Goal: Transaction & Acquisition: Purchase product/service

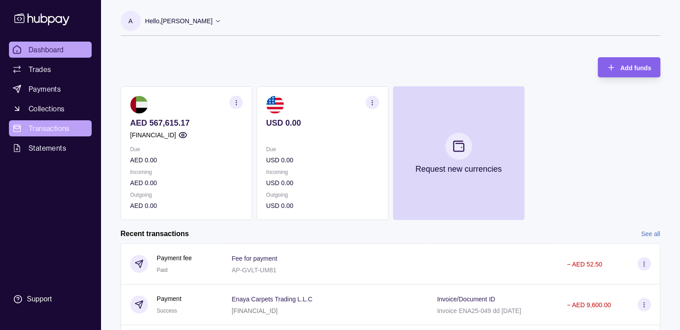
click at [56, 127] on span "Transactions" at bounding box center [49, 128] width 41 height 11
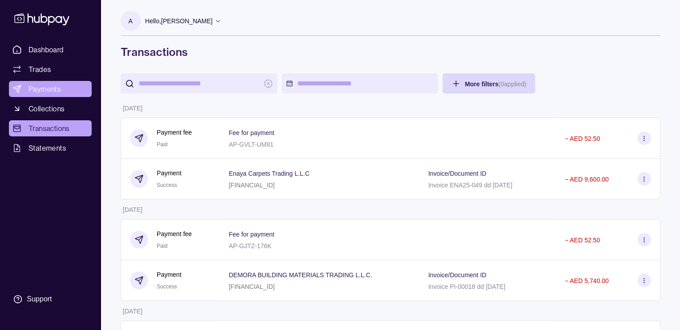
click at [48, 93] on span "Payments" at bounding box center [45, 89] width 32 height 11
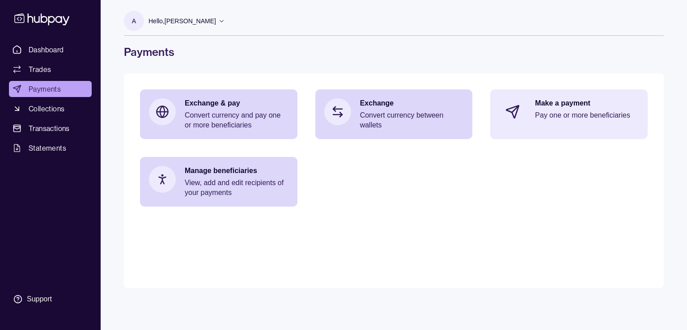
click at [567, 111] on p "Pay one or more beneficiaries" at bounding box center [587, 115] width 104 height 10
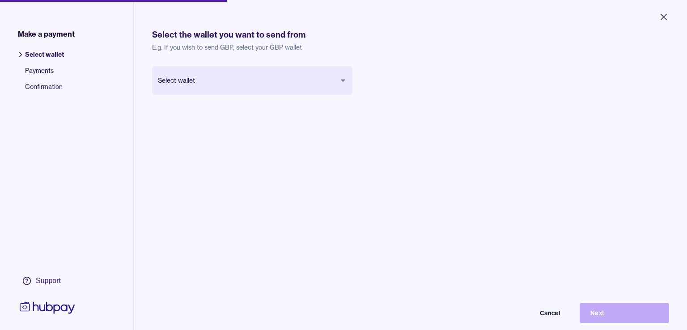
click at [245, 87] on body "Close Make a payment Select wallet Payments Confirmation Support Select the wal…" at bounding box center [343, 165] width 687 height 330
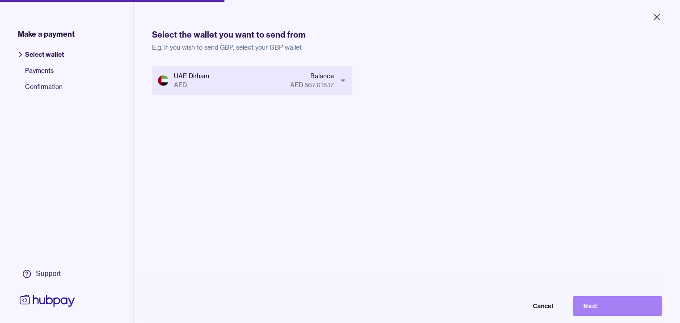
click at [586, 310] on button "Next" at bounding box center [617, 306] width 89 height 20
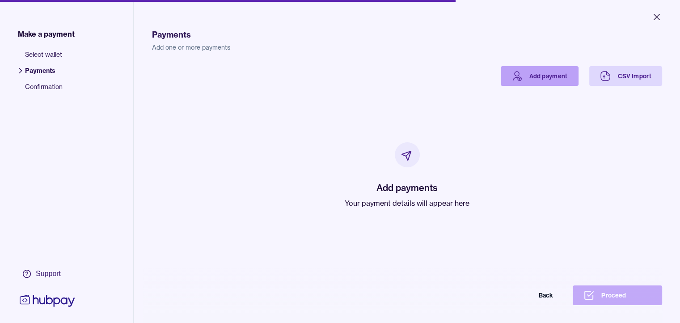
click at [522, 74] on icon at bounding box center [516, 76] width 11 height 11
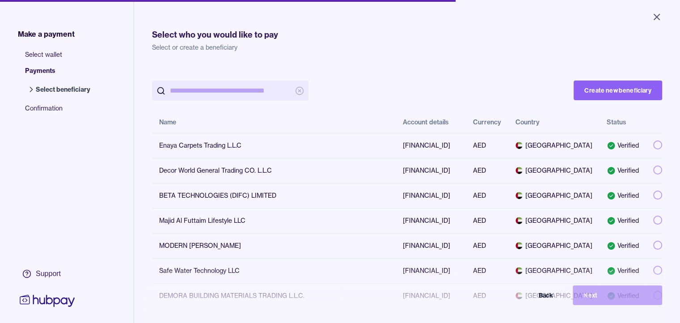
click at [55, 110] on span "Confirmation" at bounding box center [62, 112] width 74 height 16
click at [658, 19] on icon "Close" at bounding box center [656, 17] width 11 height 11
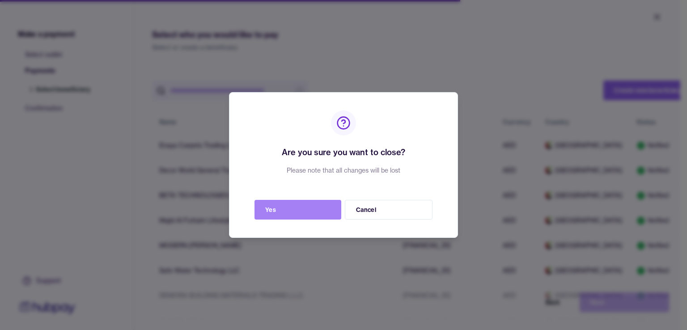
click at [320, 215] on button "Yes" at bounding box center [297, 210] width 87 height 20
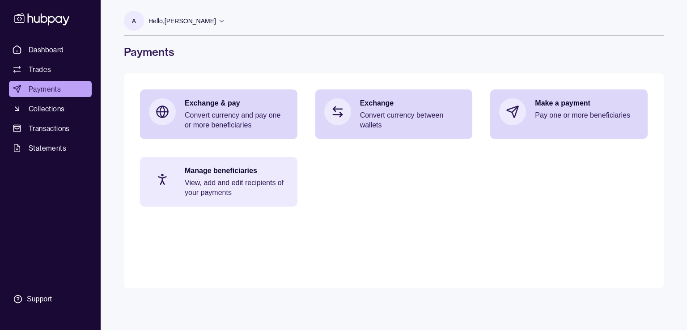
click at [251, 176] on div "Manage beneficiaries View, add and edit recipients of your payments" at bounding box center [237, 182] width 104 height 32
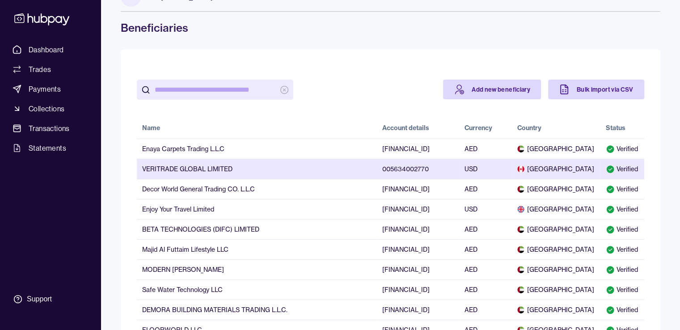
scroll to position [45, 0]
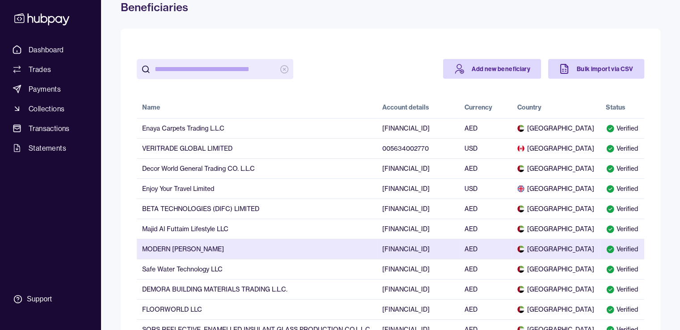
click at [216, 252] on td "MODERN [PERSON_NAME]" at bounding box center [257, 249] width 240 height 20
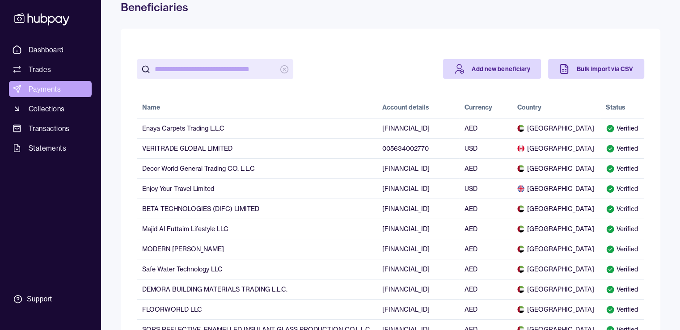
click at [50, 91] on span "Payments" at bounding box center [45, 89] width 32 height 11
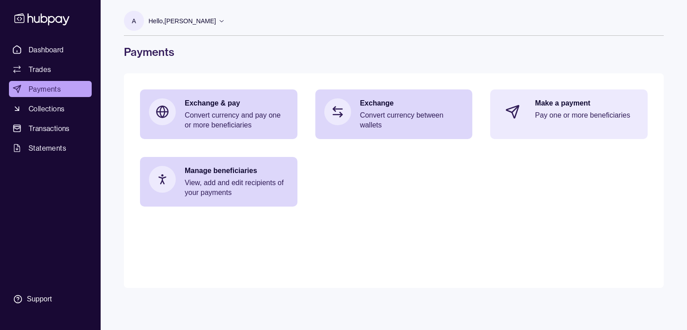
click at [549, 118] on p "Pay one or more beneficiaries" at bounding box center [587, 115] width 104 height 10
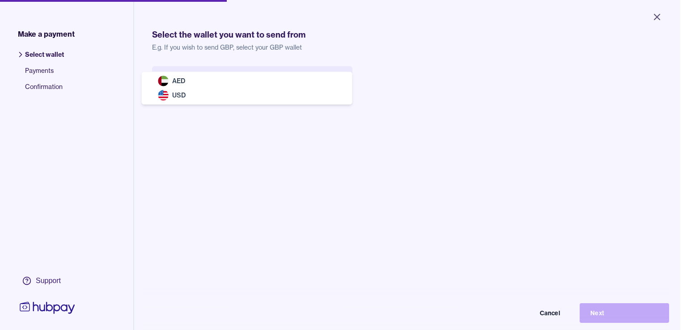
click at [260, 84] on body "Close Make a payment Select wallet Payments Confirmation Support Select the wal…" at bounding box center [340, 165] width 680 height 330
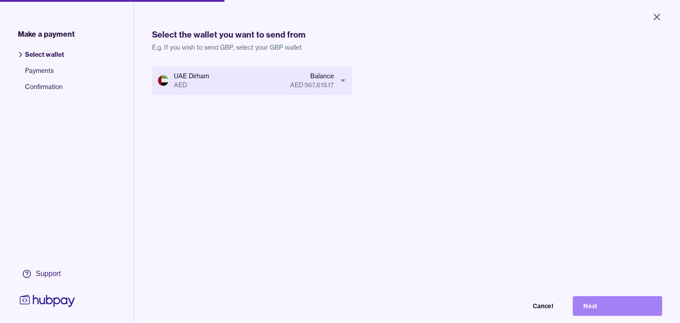
click at [629, 316] on button "Next" at bounding box center [617, 306] width 89 height 20
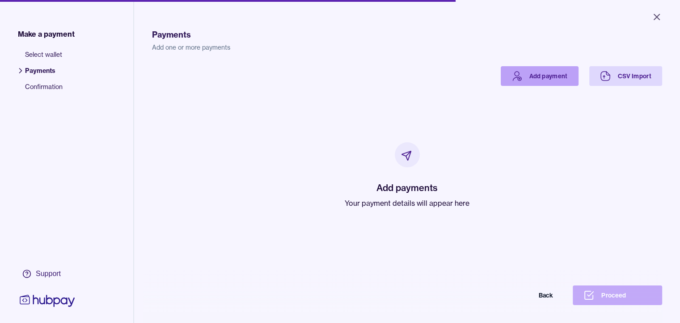
click at [557, 68] on link "Add payment" at bounding box center [540, 76] width 78 height 20
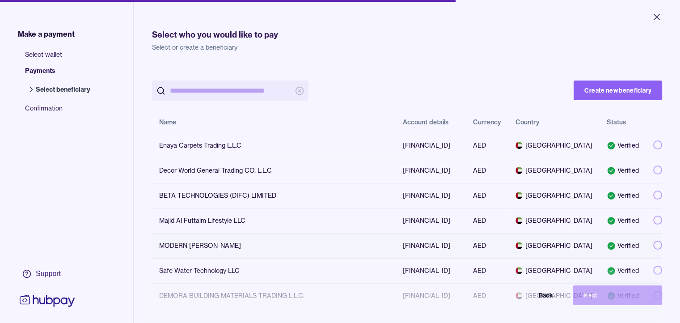
click at [223, 250] on div "MODERN [PERSON_NAME]" at bounding box center [273, 245] width 229 height 9
click at [608, 305] on button "Next" at bounding box center [617, 295] width 89 height 20
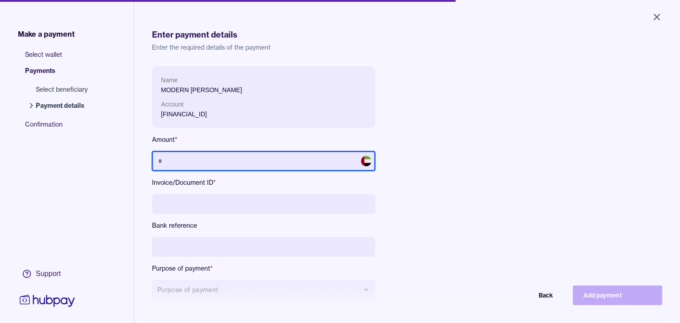
click at [166, 161] on input "text" at bounding box center [263, 161] width 223 height 20
type input "******"
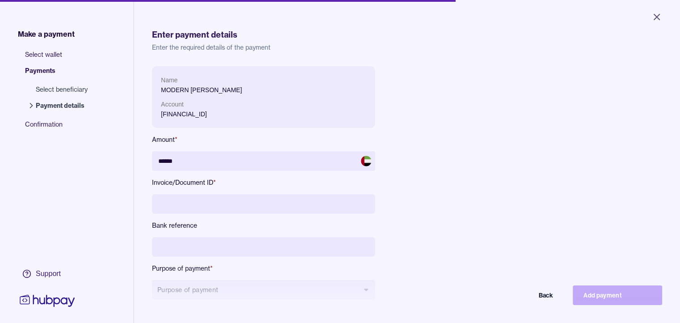
click at [216, 206] on input at bounding box center [263, 204] width 223 height 20
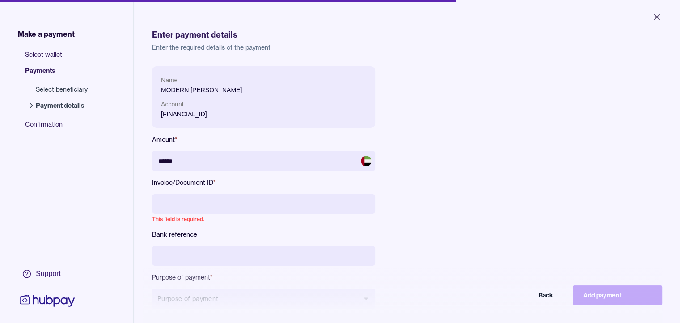
click at [194, 208] on input at bounding box center [263, 204] width 223 height 20
paste input "**********"
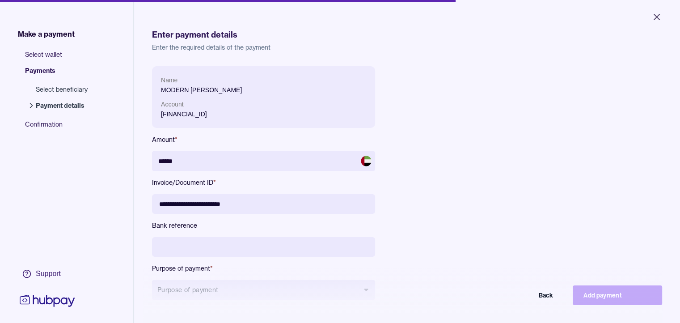
type input "**********"
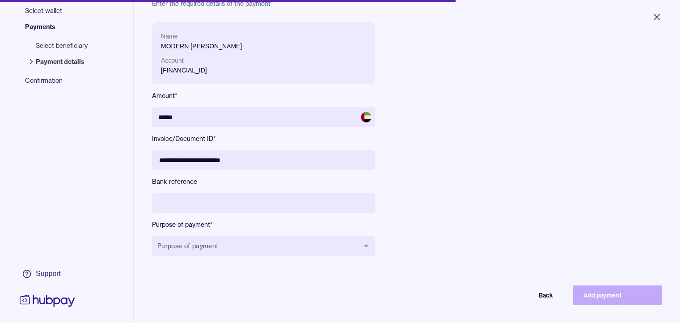
scroll to position [89, 0]
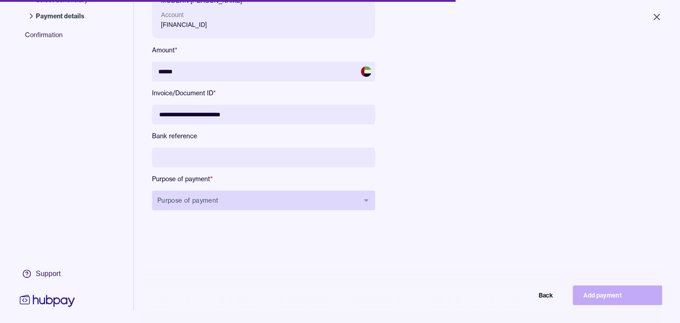
click at [203, 199] on button "Purpose of payment" at bounding box center [263, 200] width 223 height 20
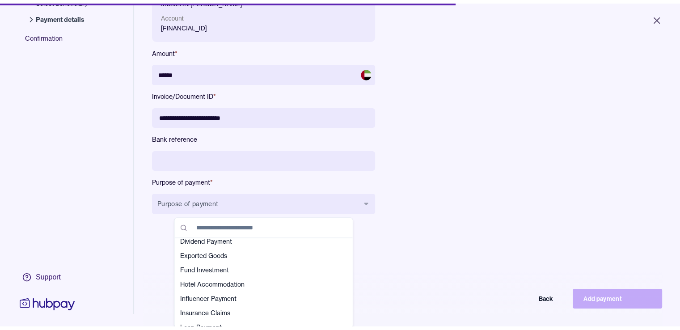
scroll to position [179, 0]
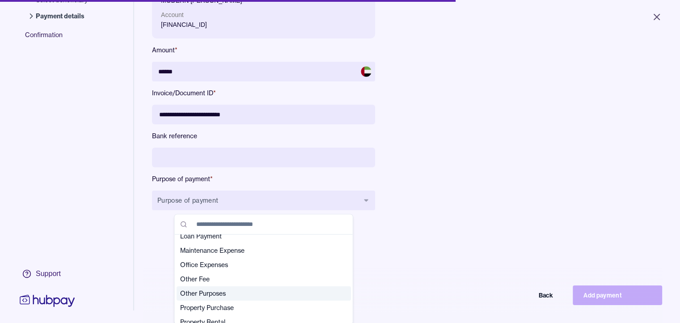
click at [208, 297] on span "Other Purposes" at bounding box center [258, 293] width 156 height 9
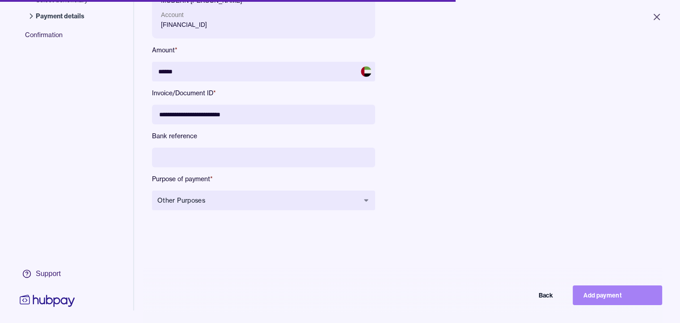
click at [623, 305] on button "Add payment" at bounding box center [617, 295] width 89 height 20
type input "*****"
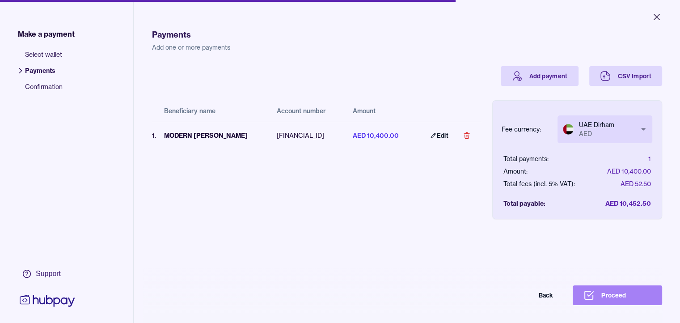
click at [624, 301] on button "Proceed" at bounding box center [617, 295] width 89 height 20
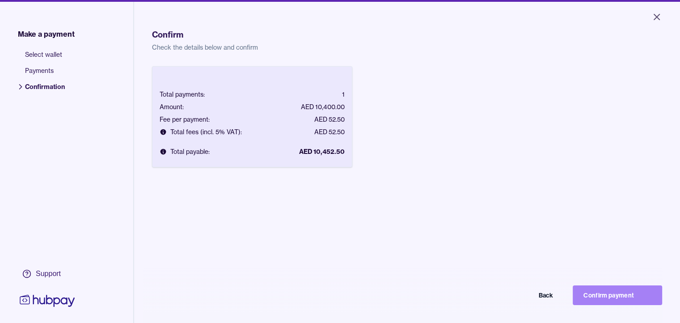
click at [601, 305] on button "Confirm payment" at bounding box center [617, 295] width 89 height 20
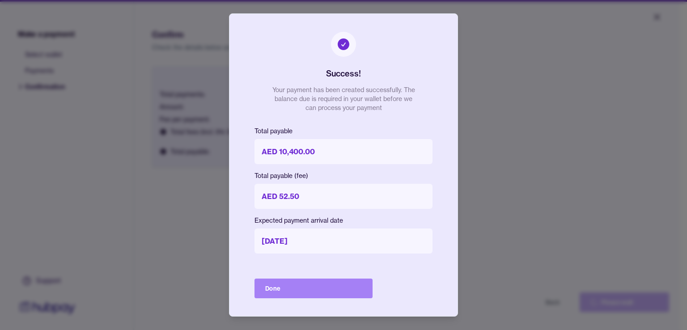
click at [315, 286] on button "Done" at bounding box center [313, 289] width 118 height 20
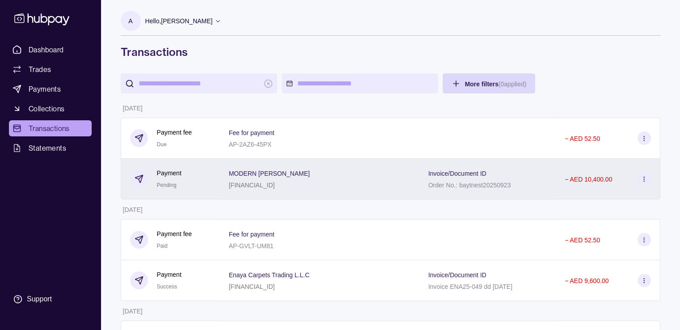
click at [642, 179] on icon at bounding box center [644, 179] width 7 height 7
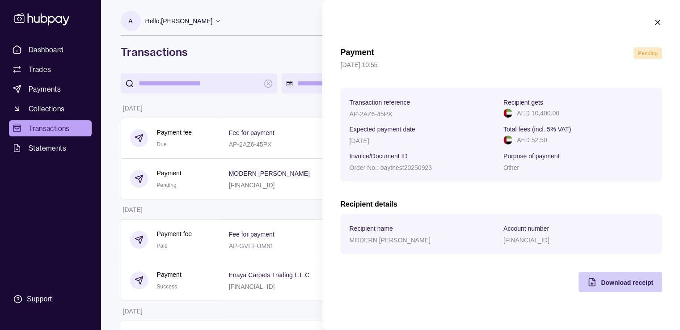
click at [634, 283] on span "Download receipt" at bounding box center [627, 282] width 52 height 7
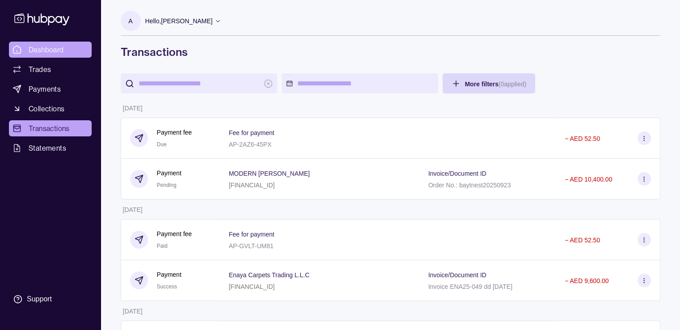
click at [50, 45] on span "Dashboard" at bounding box center [46, 49] width 35 height 11
